Goal: Complete application form

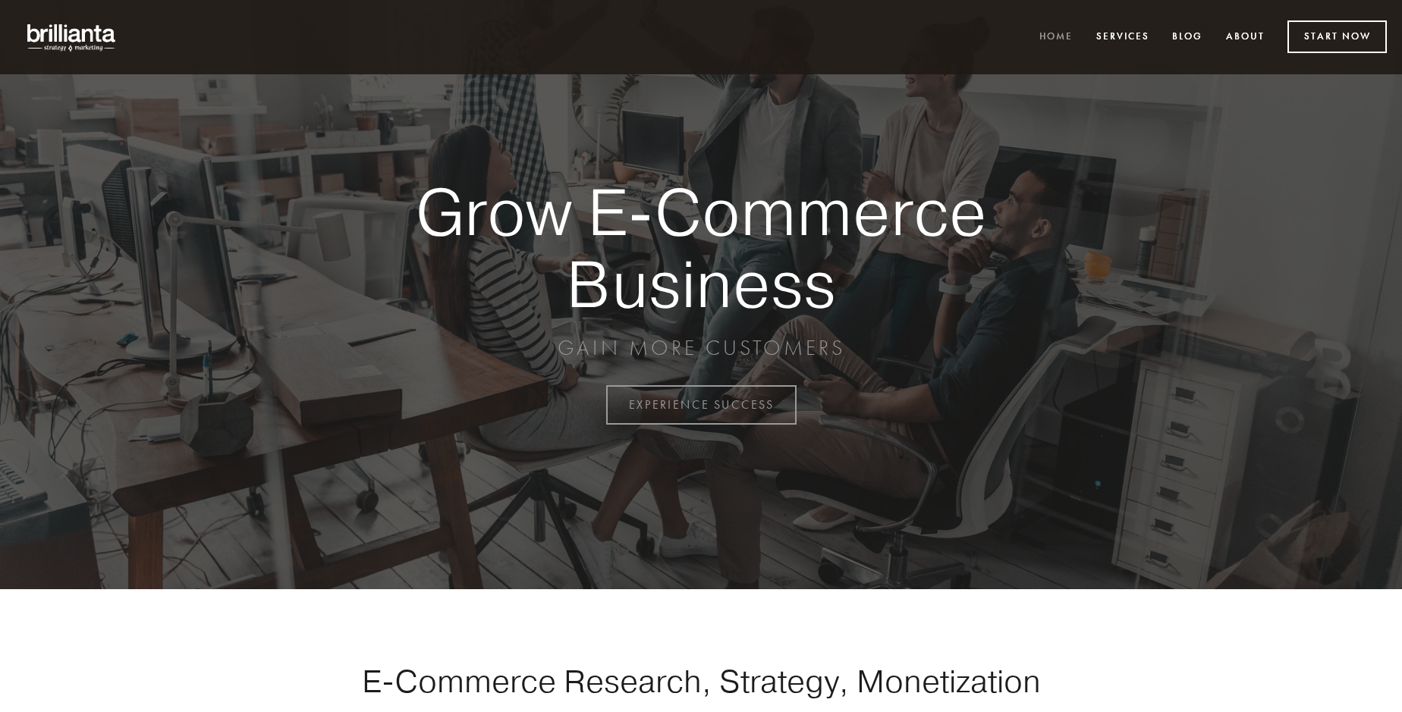
scroll to position [3976, 0]
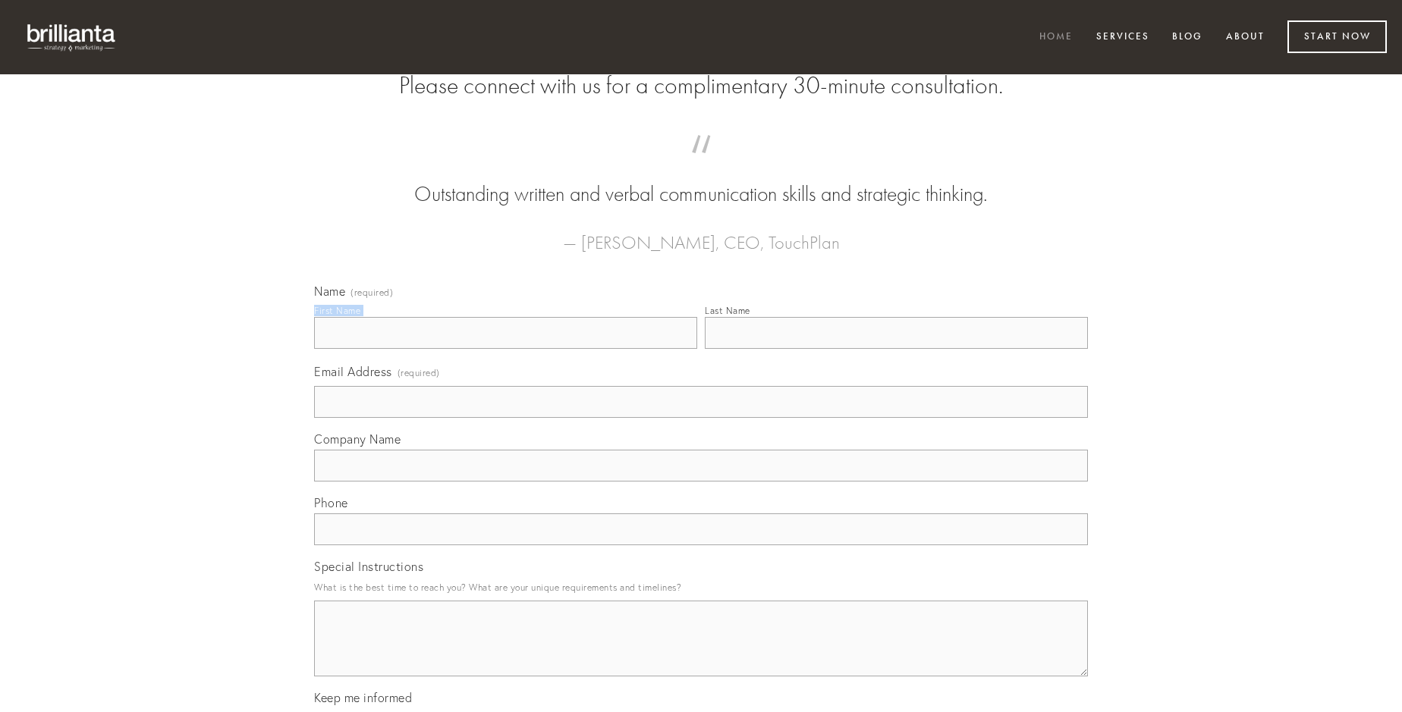
type input "[PERSON_NAME]"
click at [896, 349] on input "Last Name" at bounding box center [896, 333] width 383 height 32
type input "[PERSON_NAME]"
click at [701, 418] on input "Email Address (required)" at bounding box center [701, 402] width 774 height 32
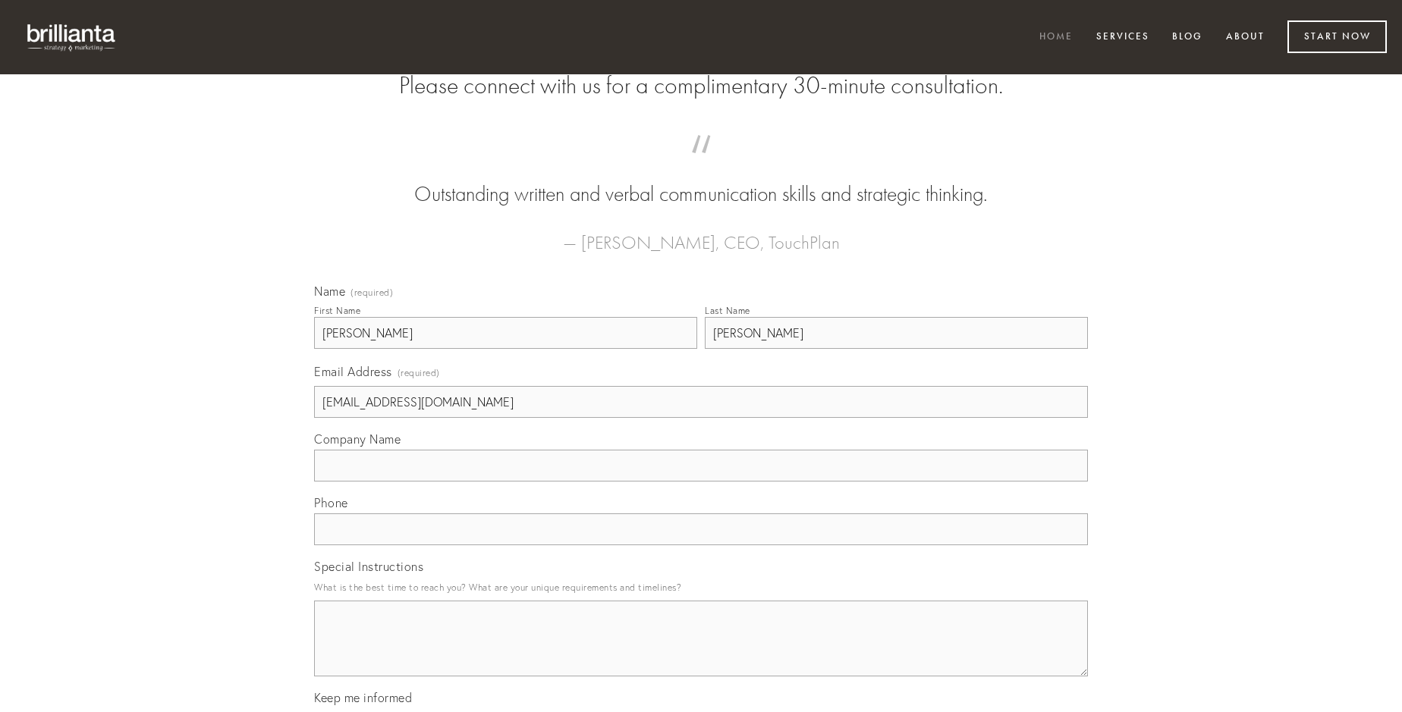
type input "[EMAIL_ADDRESS][DOMAIN_NAME]"
click at [701, 482] on input "Company Name" at bounding box center [701, 466] width 774 height 32
type input "studio"
click at [701, 545] on input "text" at bounding box center [701, 529] width 774 height 32
click at [701, 652] on textarea "Special Instructions" at bounding box center [701, 639] width 774 height 76
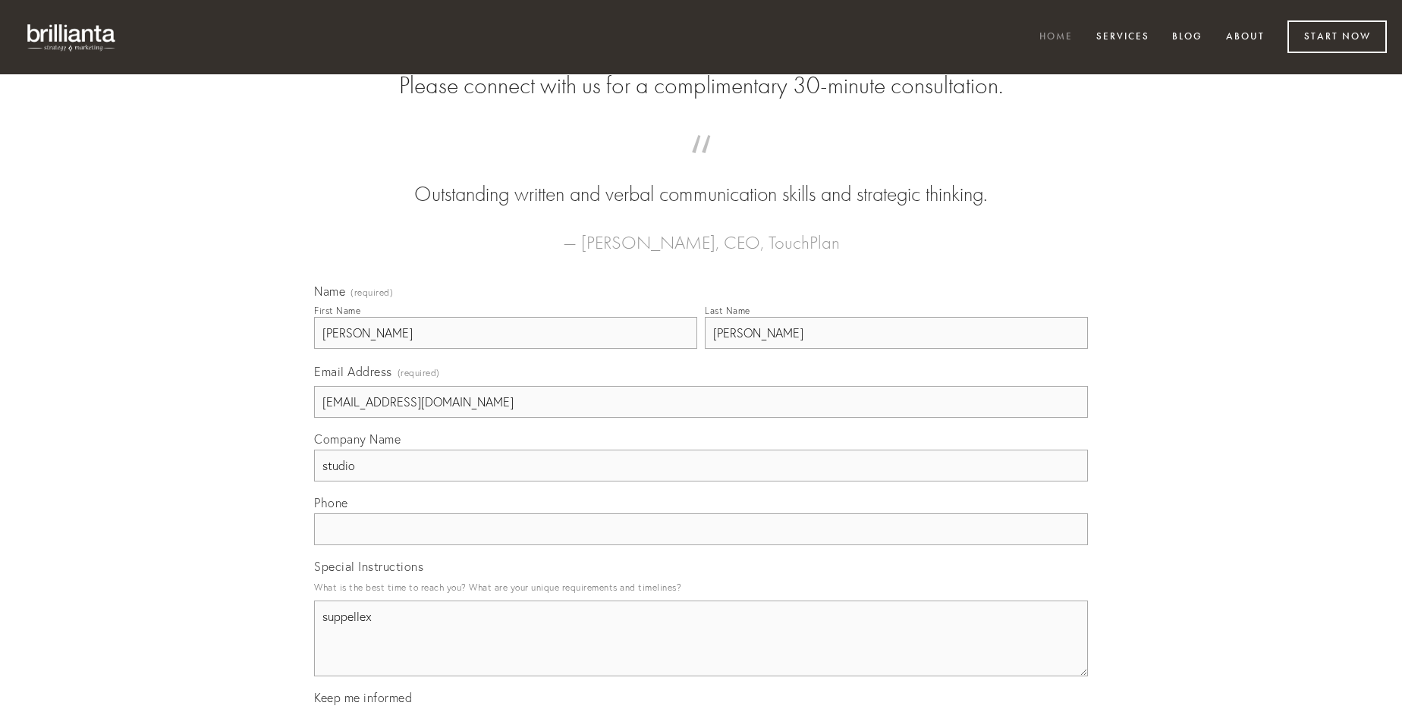
type textarea "suppellex"
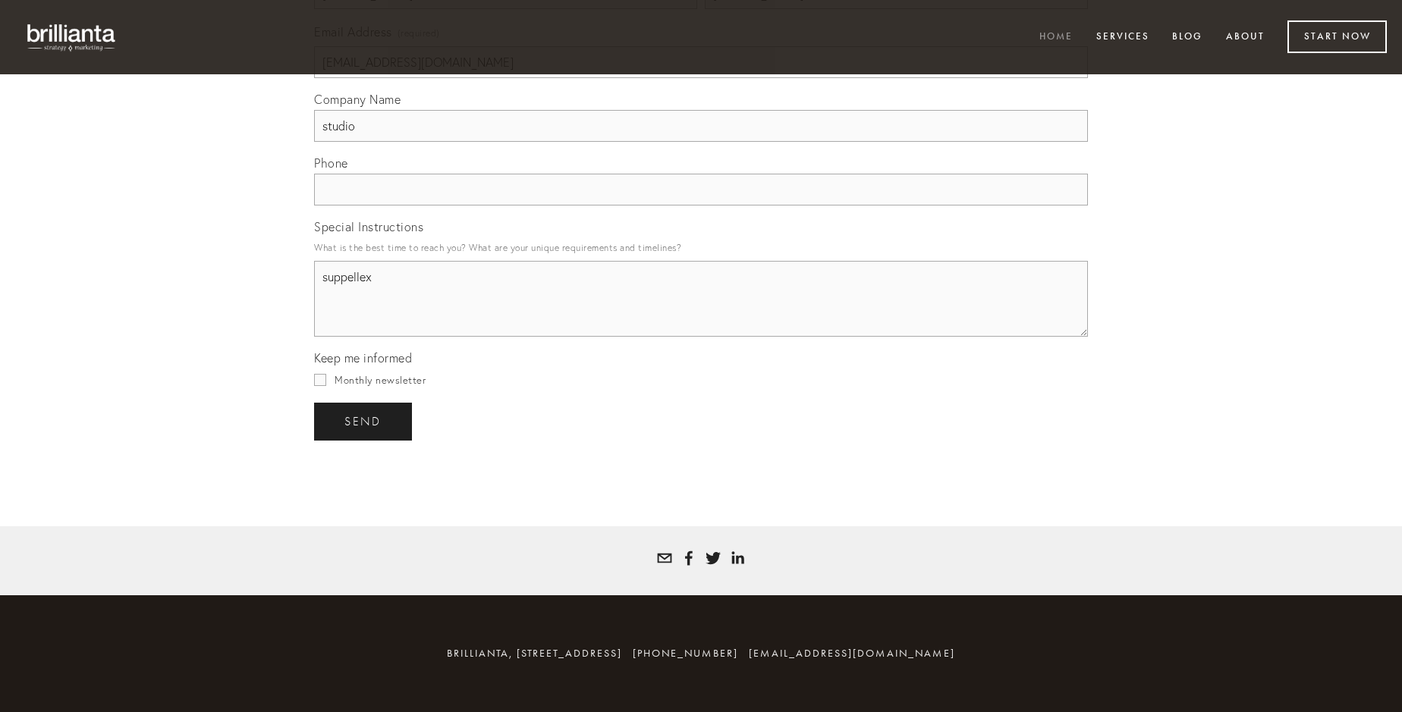
click at [364, 421] on span "send" at bounding box center [362, 422] width 37 height 14
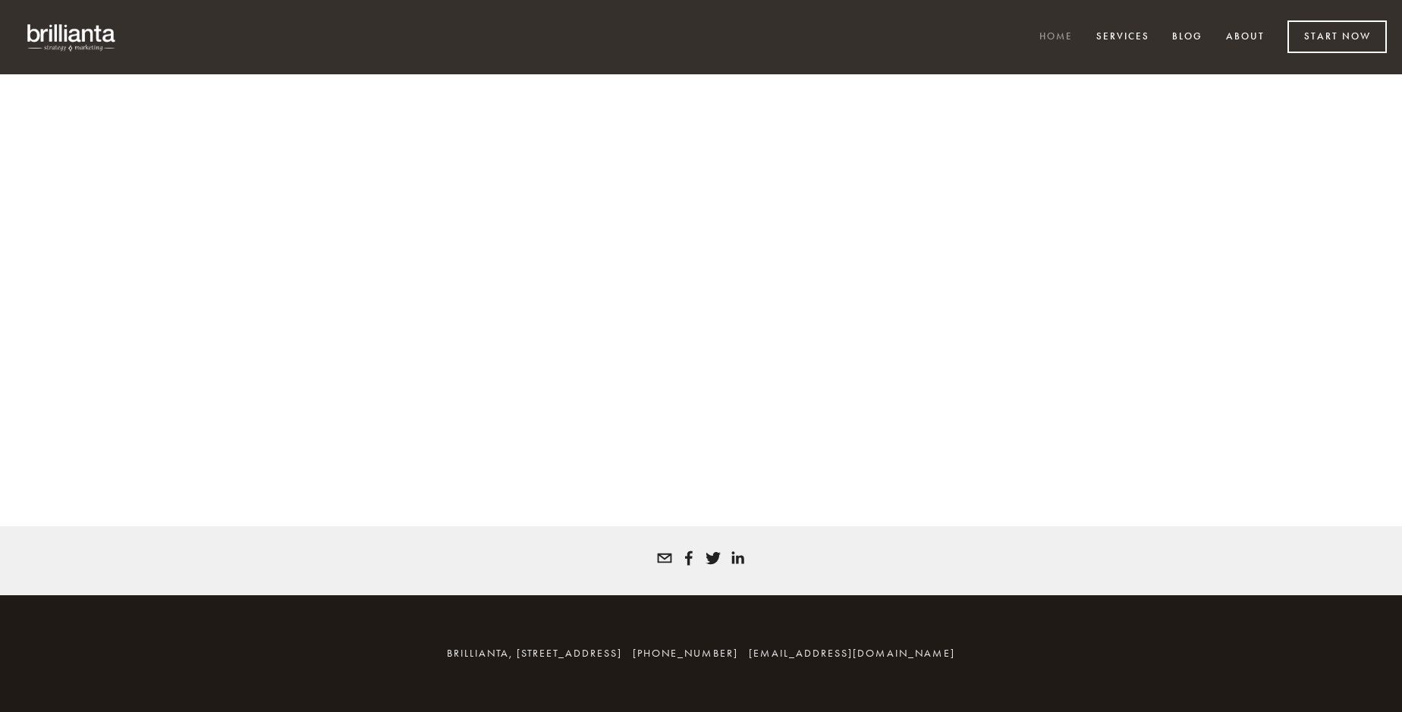
scroll to position [3955, 0]
